Goal: Task Accomplishment & Management: Use online tool/utility

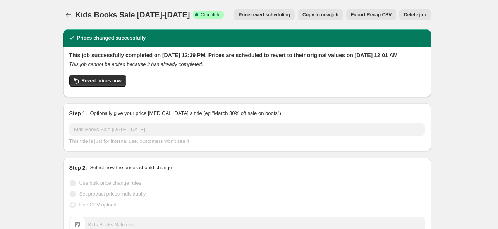
click at [66, 14] on icon "Price change jobs" at bounding box center [69, 15] width 8 height 8
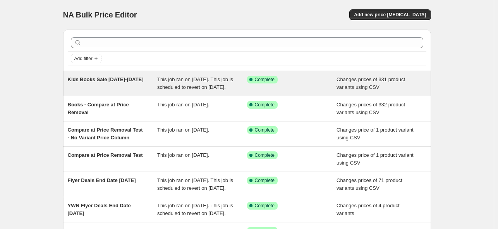
click at [92, 79] on span "Kids Books Sale [DATE]-[DATE]" at bounding box center [106, 79] width 76 height 6
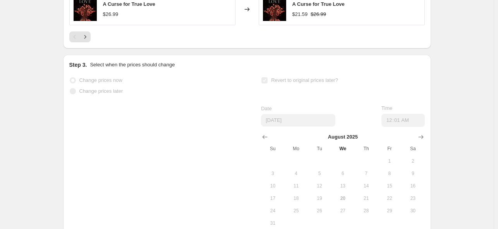
scroll to position [569, 0]
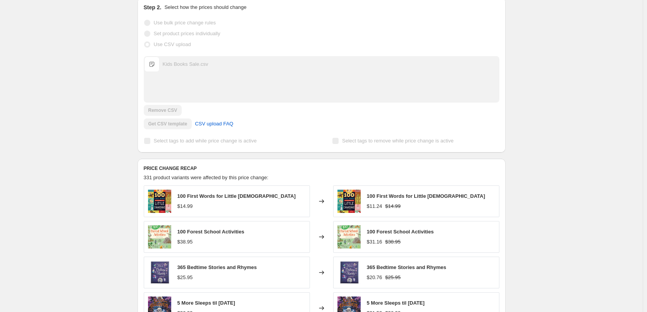
scroll to position [0, 0]
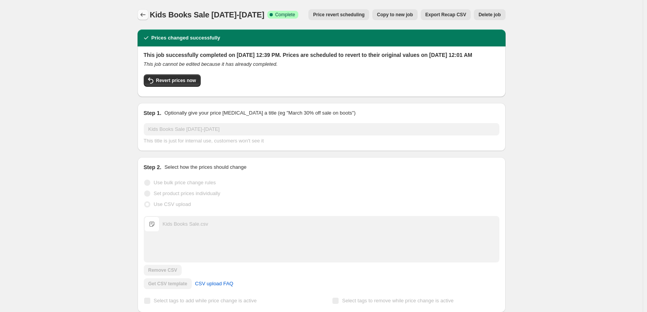
click at [145, 14] on icon "Price change jobs" at bounding box center [143, 15] width 8 height 8
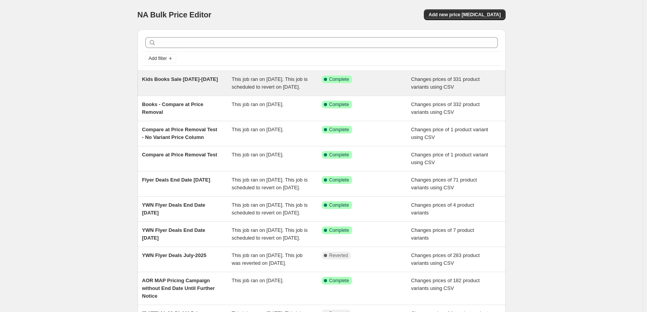
click at [181, 83] on div "Kids Books Sale [DATE]-[DATE]" at bounding box center [187, 83] width 90 height 15
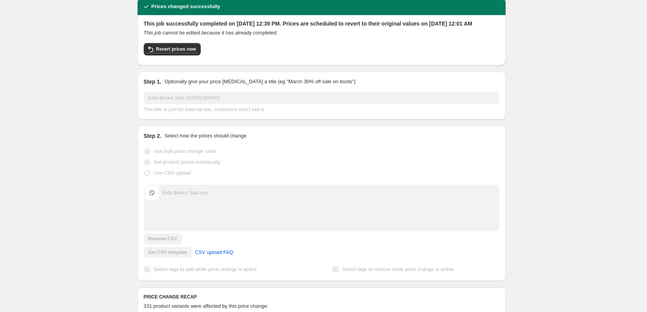
scroll to position [77, 0]
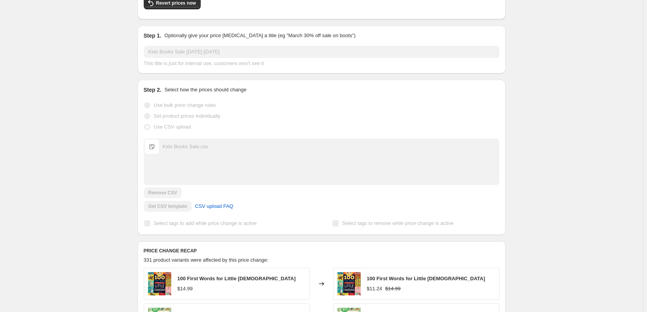
click at [498, 201] on div "Kids Books Sale [DATE]-[DATE]. This page is ready Kids Books Sale [DATE]-[DATE]…" at bounding box center [321, 318] width 643 height 791
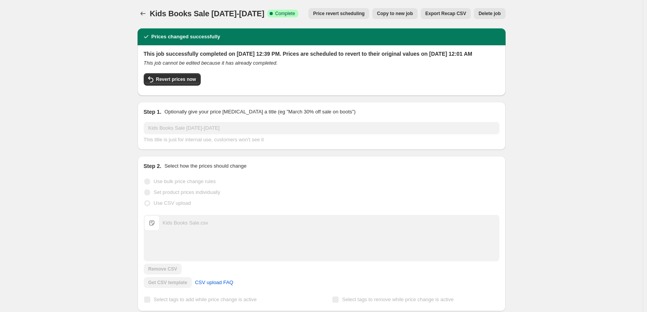
scroll to position [0, 0]
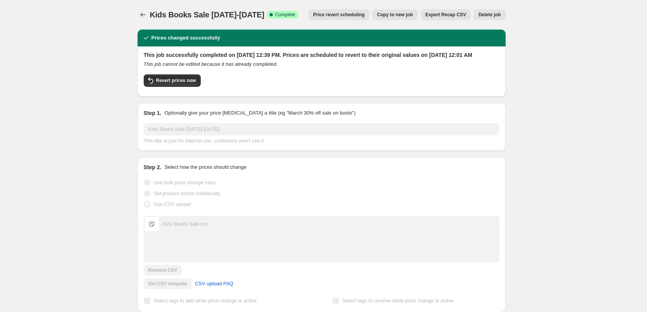
click at [143, 15] on icon "Price change jobs" at bounding box center [142, 15] width 5 height 4
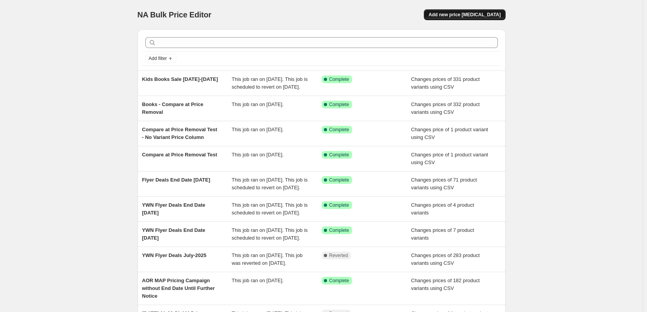
click at [471, 14] on span "Add new price [MEDICAL_DATA]" at bounding box center [464, 15] width 72 height 6
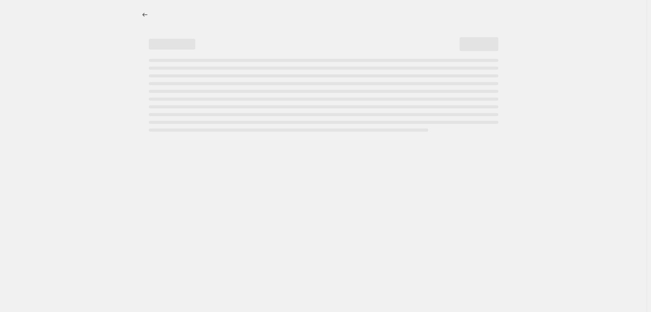
select select "percentage"
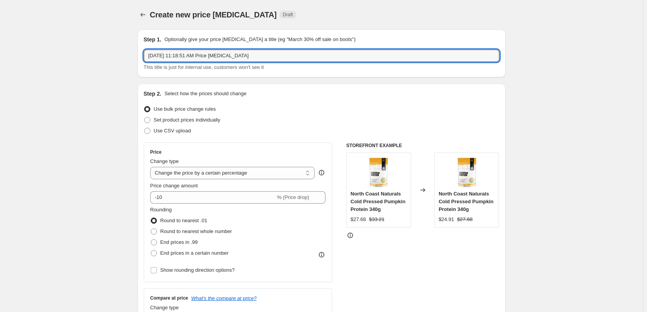
drag, startPoint x: 282, startPoint y: 53, endPoint x: 153, endPoint y: 38, distance: 130.3
type input "[DATE] Added Books Price Update"
click at [149, 130] on span at bounding box center [147, 131] width 6 height 6
click at [145, 128] on input "Use CSV upload" at bounding box center [144, 128] width 0 height 0
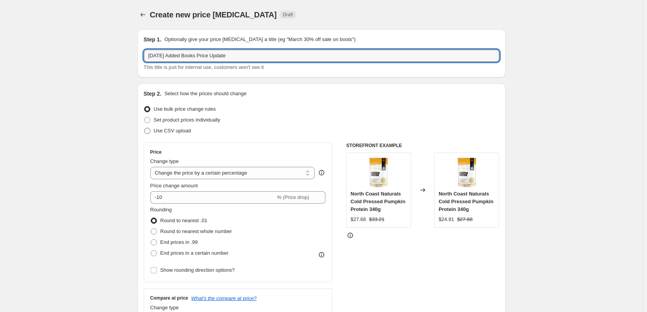
radio input "true"
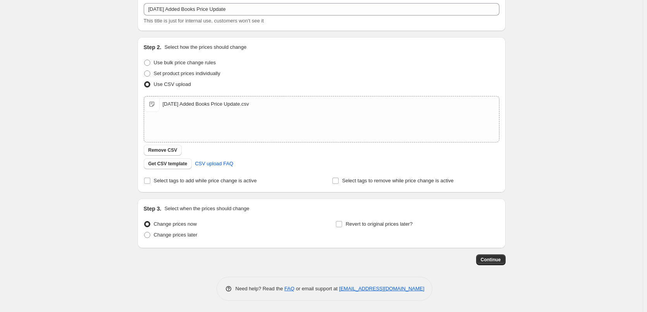
scroll to position [47, 0]
click at [489, 228] on span "Continue" at bounding box center [491, 259] width 20 height 6
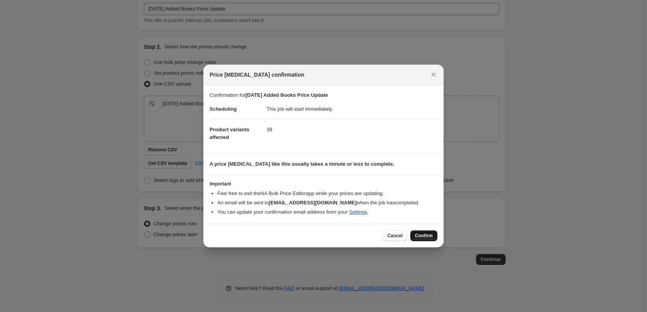
click at [428, 228] on span "Confirm" at bounding box center [424, 236] width 18 height 6
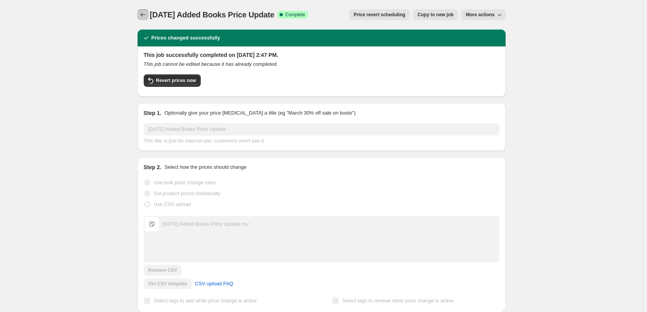
click at [147, 12] on icon "Price change jobs" at bounding box center [143, 15] width 8 height 8
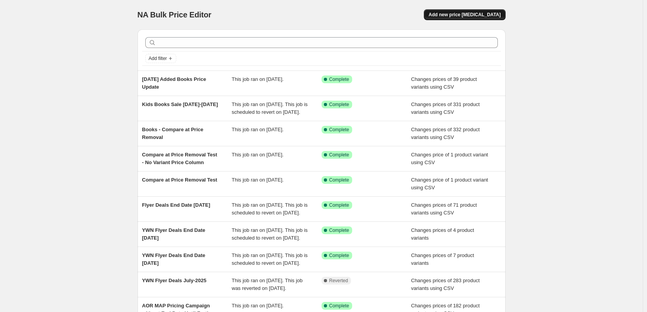
click at [465, 12] on span "Add new price [MEDICAL_DATA]" at bounding box center [464, 15] width 72 height 6
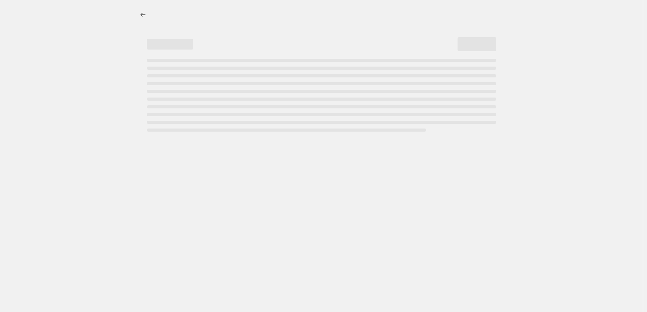
select select "percentage"
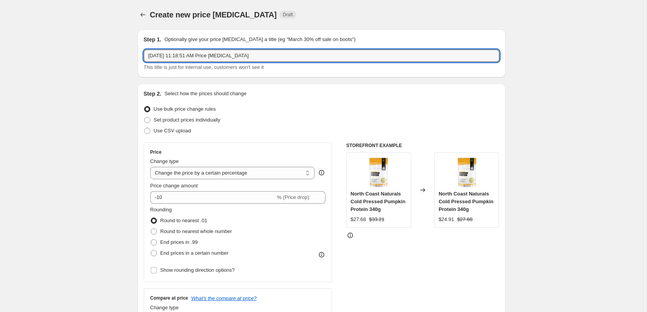
drag, startPoint x: 270, startPoint y: 54, endPoint x: 110, endPoint y: 59, distance: 160.1
type input "[DATE] Added Books Sale Price Update"
click at [149, 131] on span at bounding box center [147, 131] width 6 height 6
click at [145, 128] on input "Use CSV upload" at bounding box center [144, 128] width 0 height 0
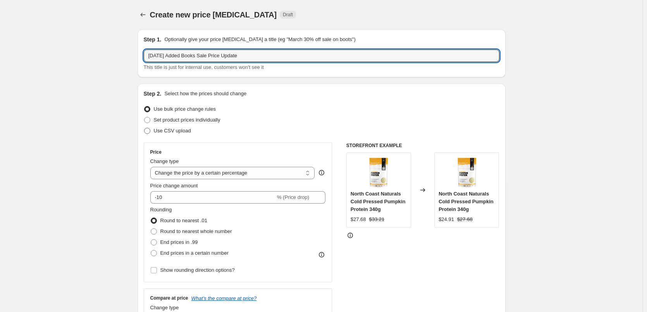
radio input "true"
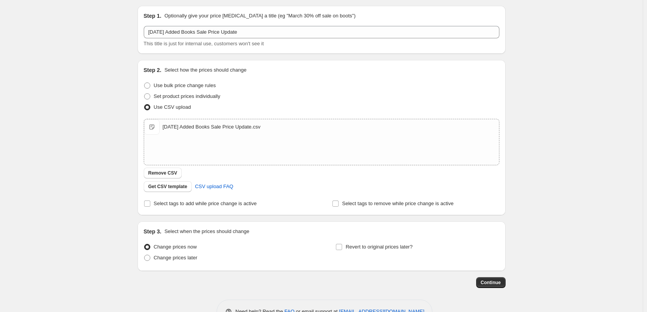
scroll to position [47, 0]
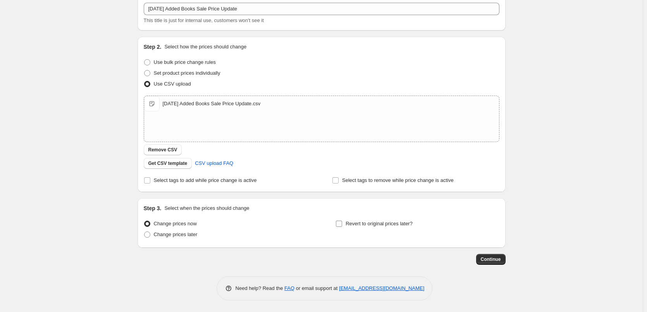
click at [342, 224] on input "Revert to original prices later?" at bounding box center [339, 224] width 6 height 6
checkbox input "true"
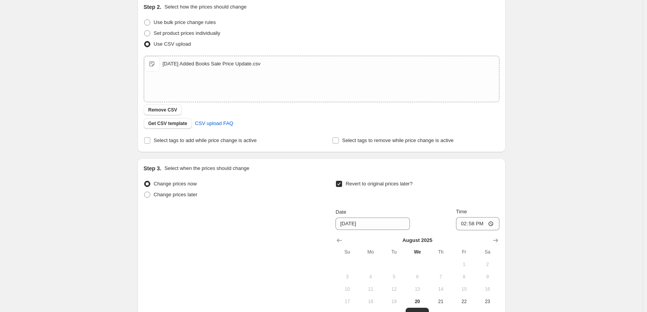
scroll to position [163, 0]
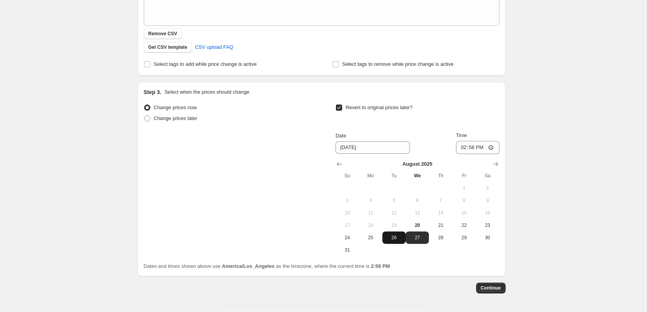
click at [399, 228] on span "26" at bounding box center [393, 238] width 17 height 6
type input "[DATE]"
click at [463, 150] on input "14:58" at bounding box center [477, 147] width 43 height 13
type input "00:15"
click at [498, 83] on div "Create new price [MEDICAL_DATA]. This page is ready Create new price [MEDICAL_D…" at bounding box center [321, 89] width 643 height 504
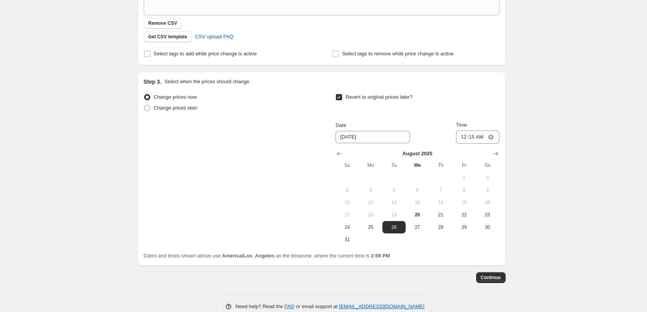
scroll to position [192, 0]
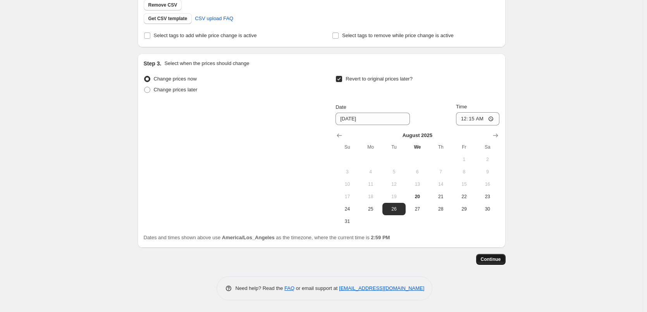
click at [494, 228] on span "Continue" at bounding box center [491, 259] width 20 height 6
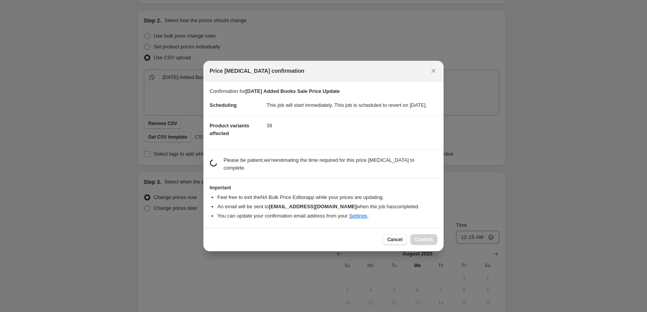
scroll to position [0, 0]
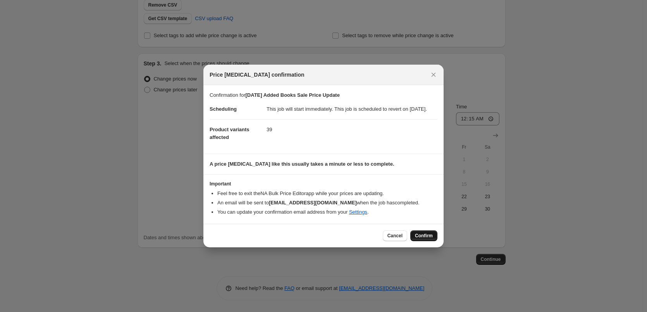
click at [425, 228] on span "Confirm" at bounding box center [424, 236] width 18 height 6
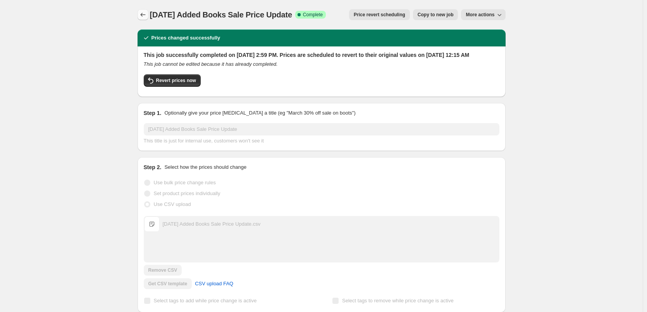
click at [144, 16] on icon "Price change jobs" at bounding box center [143, 15] width 8 height 8
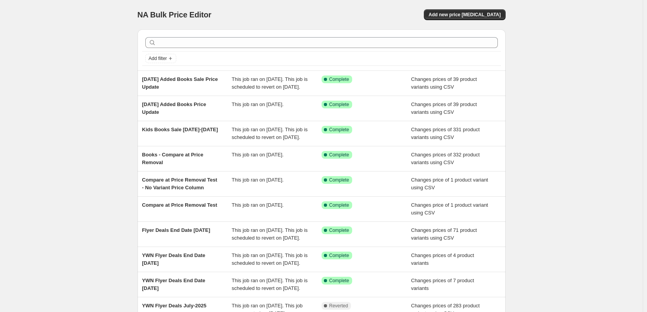
click at [116, 169] on div "NA Bulk Price Editor. This page is ready NA Bulk Price Editor Add new price [ME…" at bounding box center [321, 199] width 643 height 399
click at [498, 130] on div "NA Bulk Price Editor. This page is ready NA Bulk Price Editor Add new price [ME…" at bounding box center [321, 199] width 643 height 399
click at [498, 84] on div "NA Bulk Price Editor. This page is ready NA Bulk Price Editor Add new price [ME…" at bounding box center [321, 199] width 643 height 399
